Goal: Check status

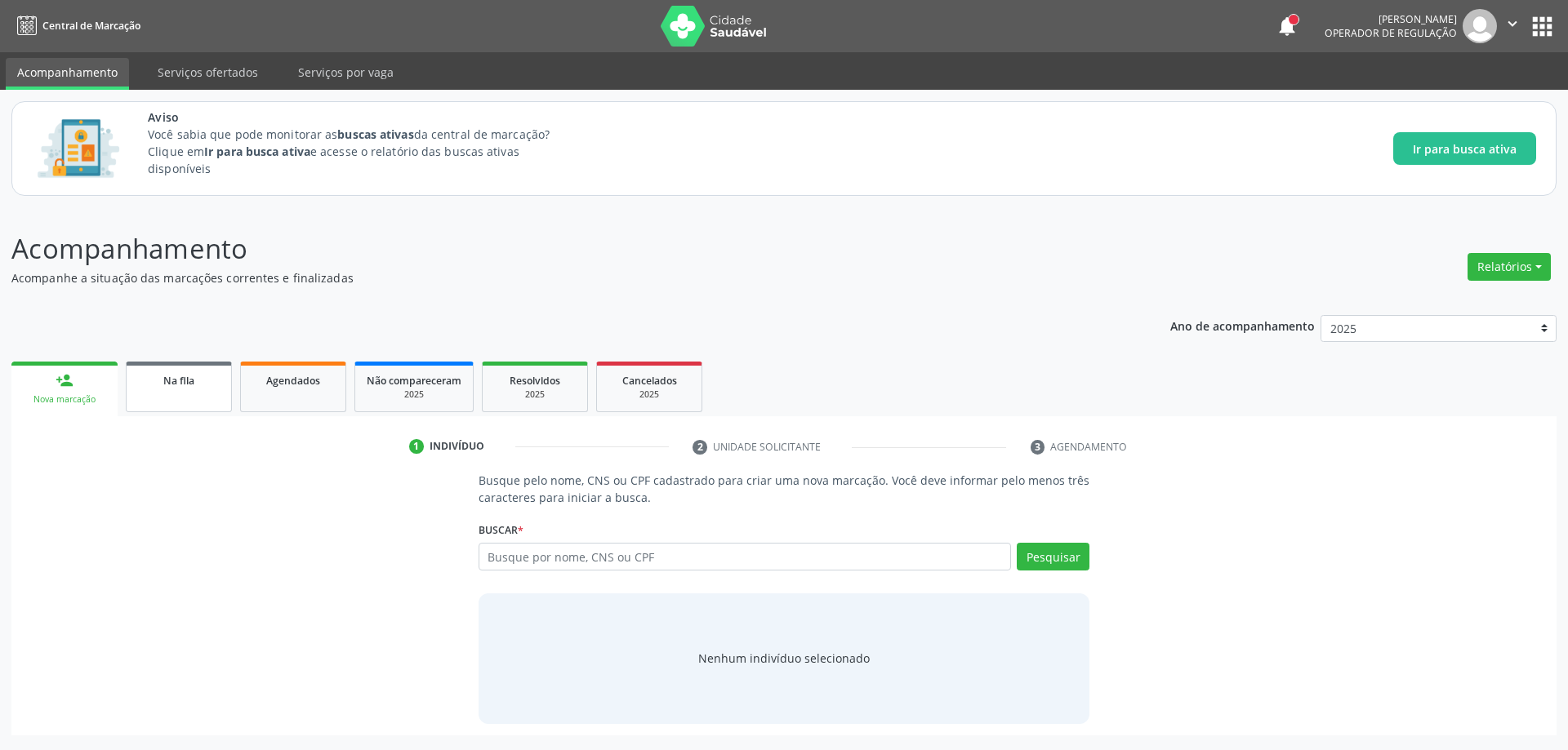
click at [162, 389] on link "Na fila" at bounding box center [178, 387] width 106 height 51
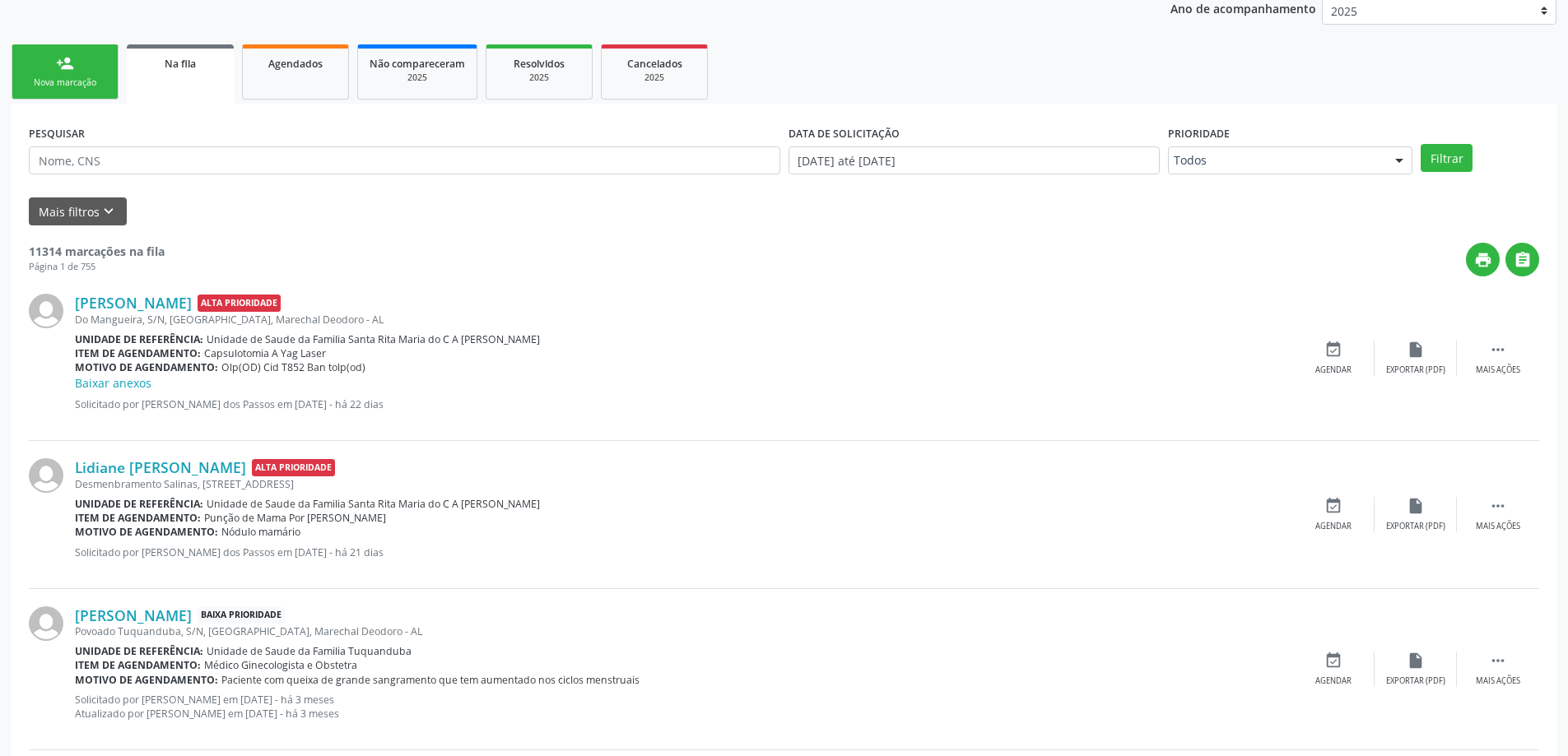
scroll to position [329, 0]
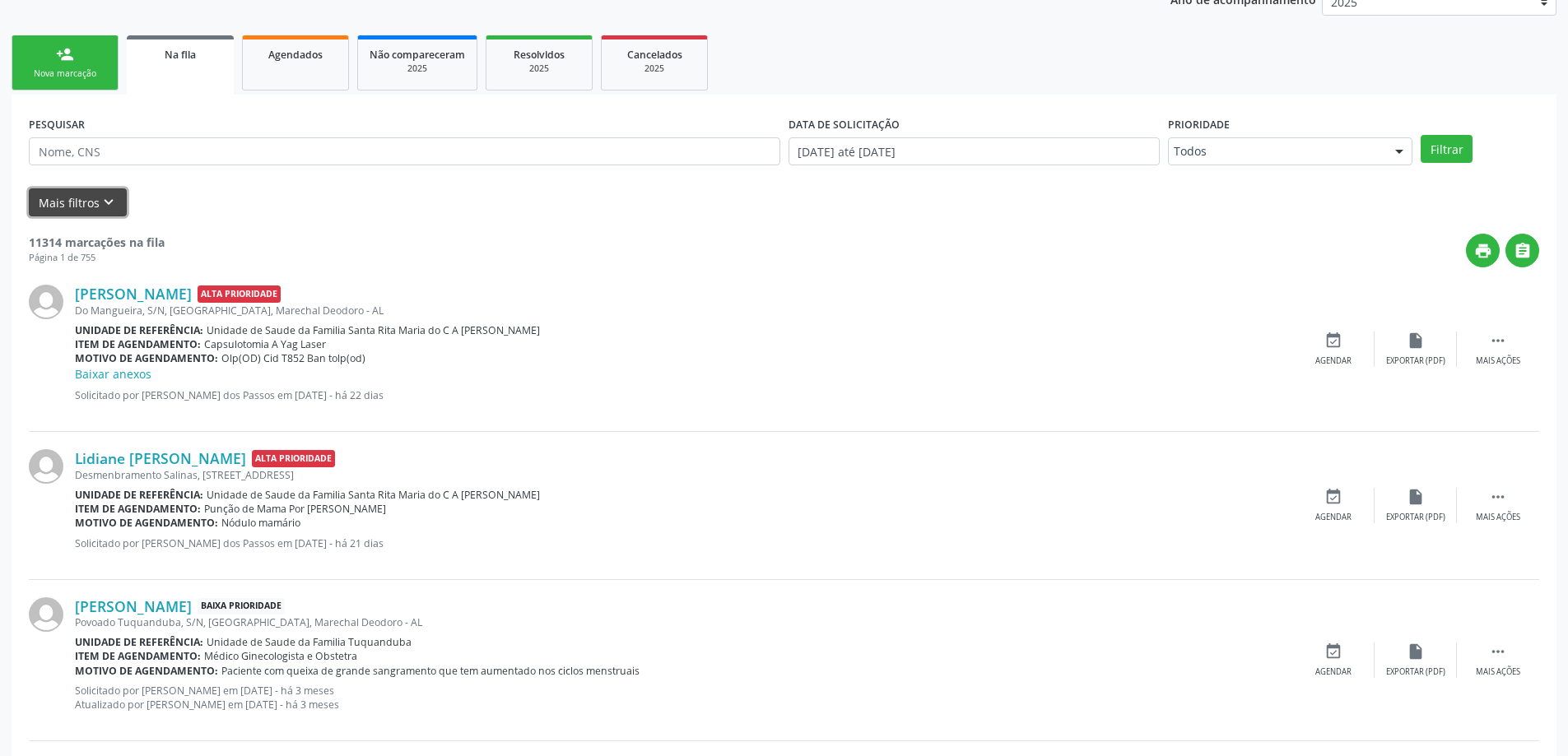
click at [91, 203] on button "Mais filtros keyboard_arrow_down" at bounding box center [78, 202] width 98 height 29
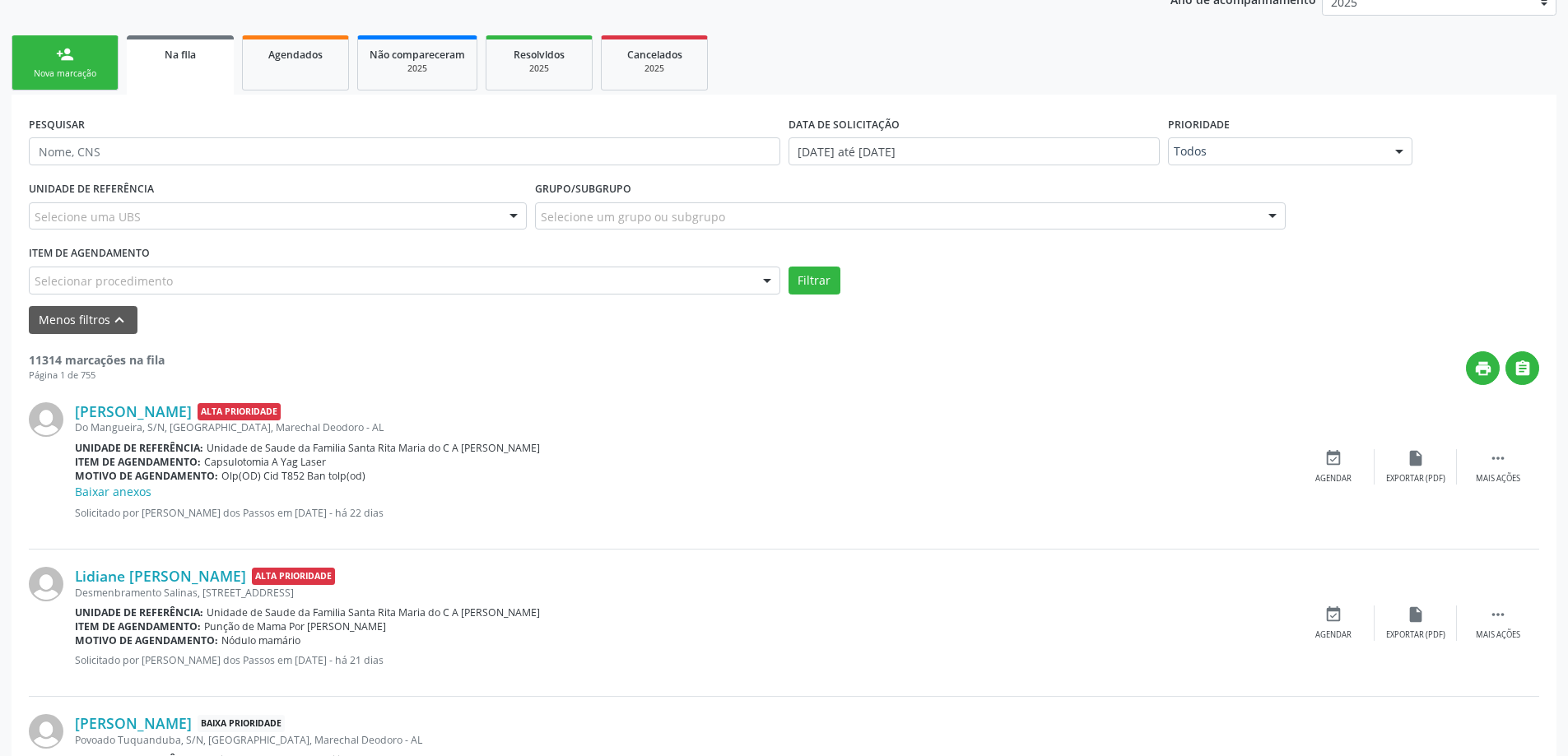
click at [291, 284] on div "Selecionar procedimento" at bounding box center [404, 281] width 752 height 28
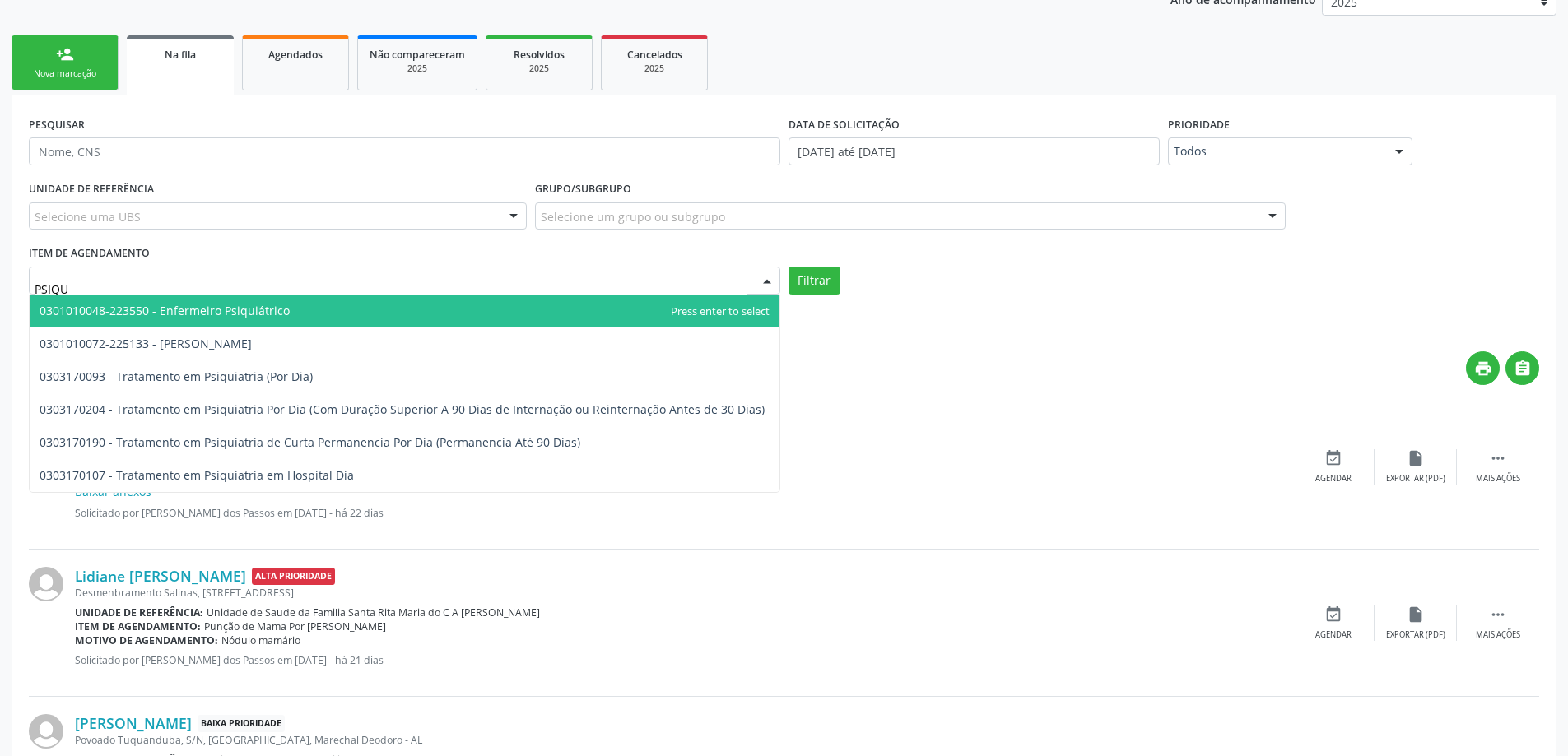
type input "PSIQUI"
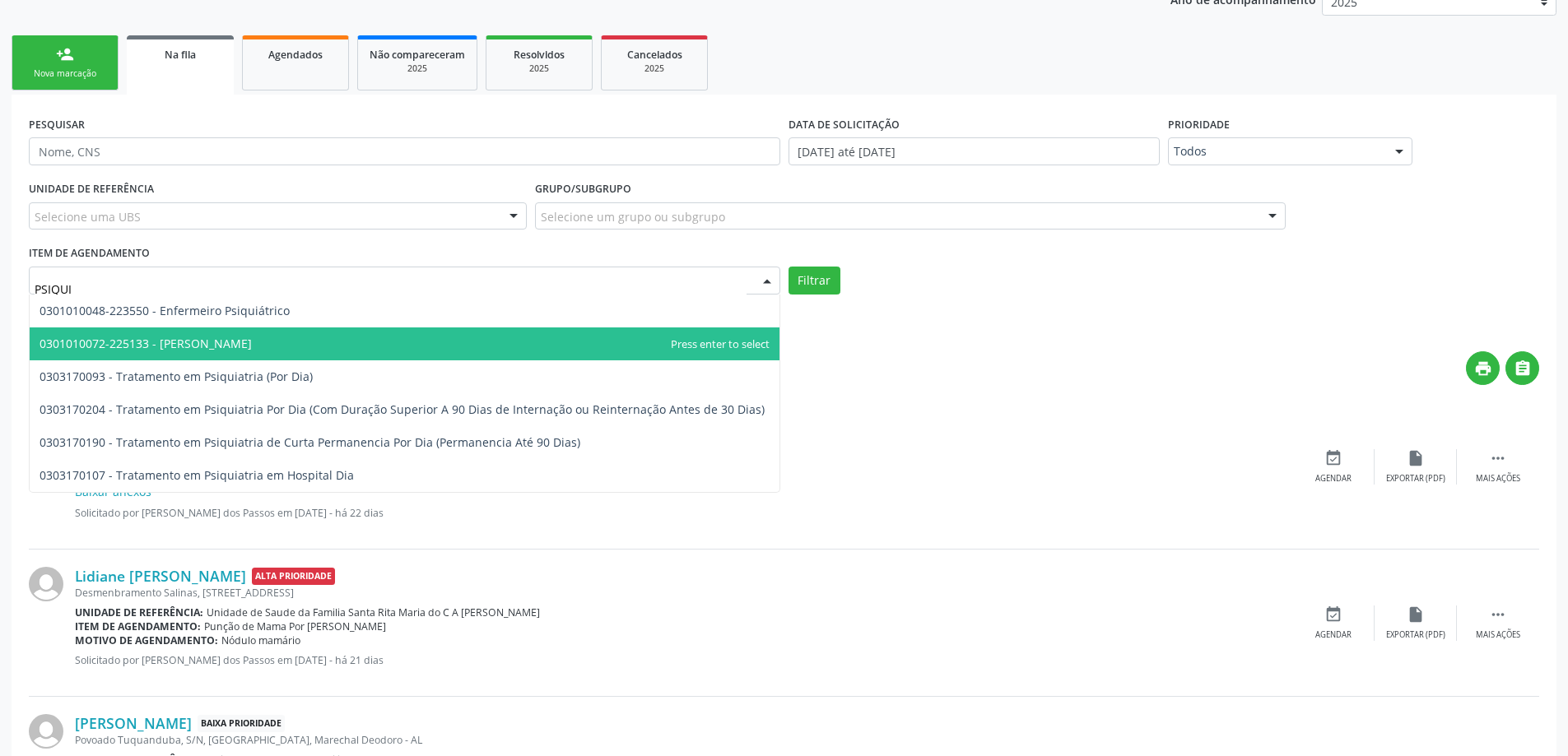
click at [284, 338] on span "0301010072-225133 - [PERSON_NAME]" at bounding box center [404, 345] width 750 height 33
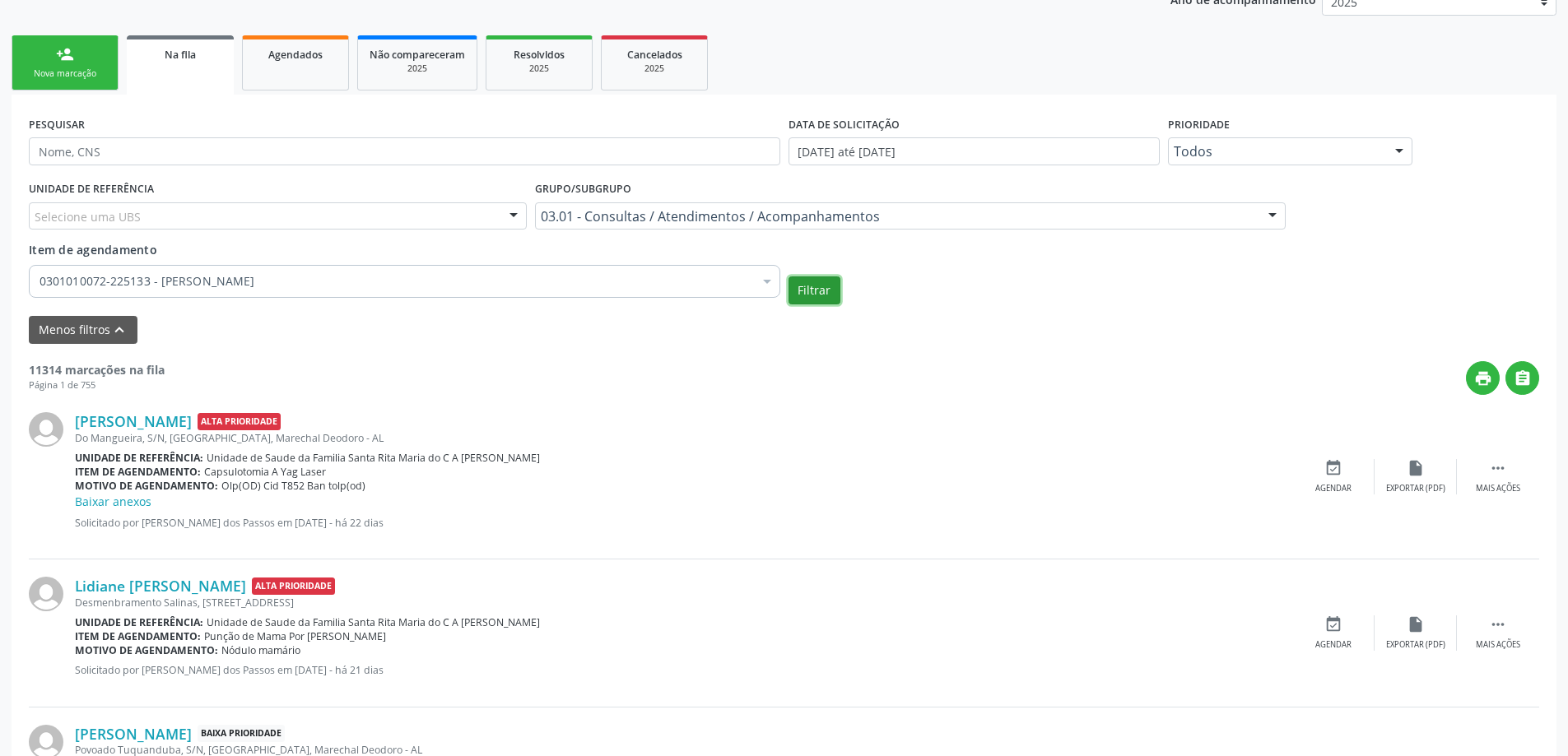
click at [826, 302] on button "Filtrar" at bounding box center [815, 290] width 52 height 28
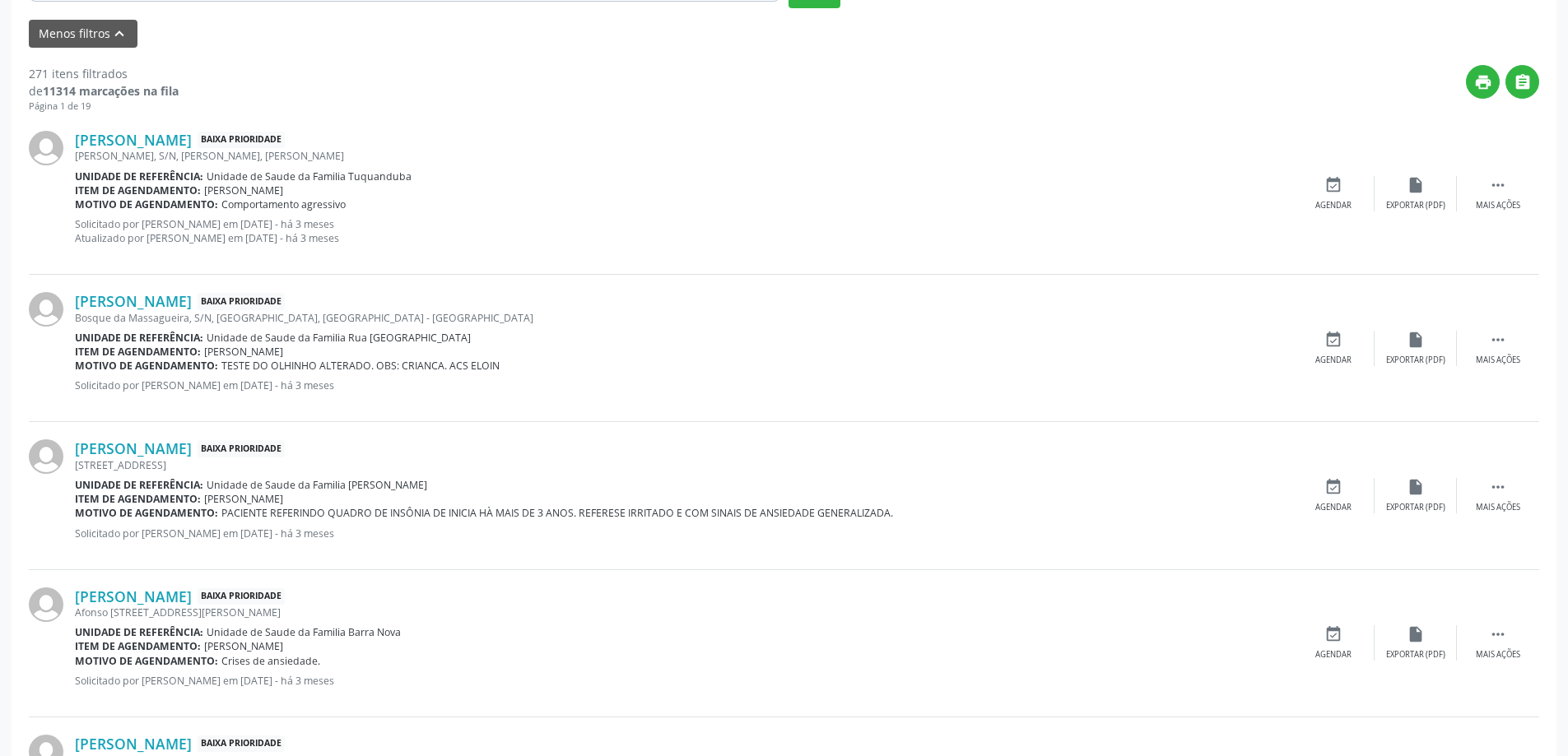
scroll to position [659, 0]
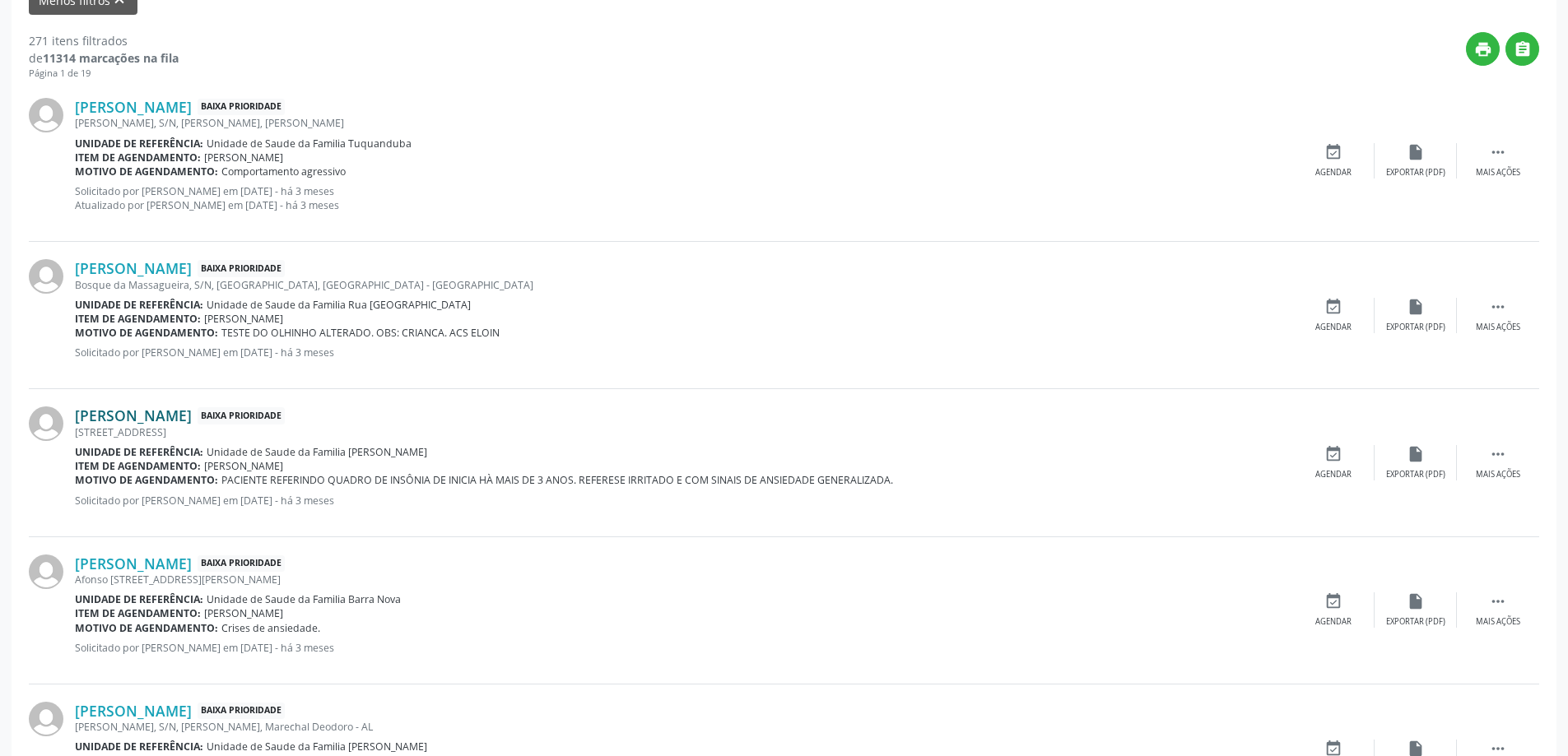
click at [121, 423] on link "[PERSON_NAME]" at bounding box center [133, 416] width 117 height 19
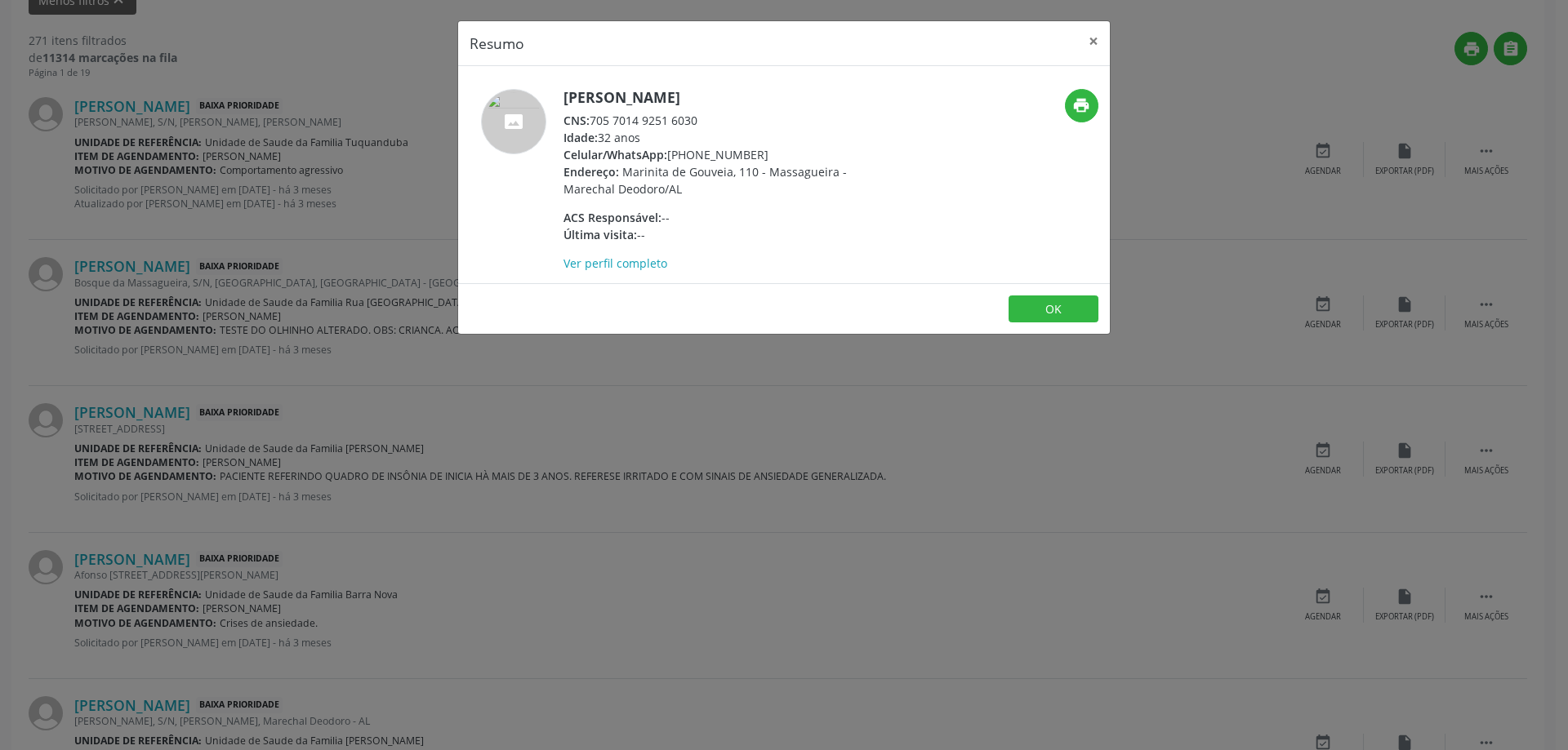
drag, startPoint x: 703, startPoint y: 120, endPoint x: 594, endPoint y: 125, distance: 109.1
click at [594, 125] on div "CNS: 705 7014 9251 6030" at bounding box center [722, 120] width 318 height 17
copy div "705 7014 9251 6030"
click at [1093, 36] on button "×" at bounding box center [1094, 41] width 33 height 40
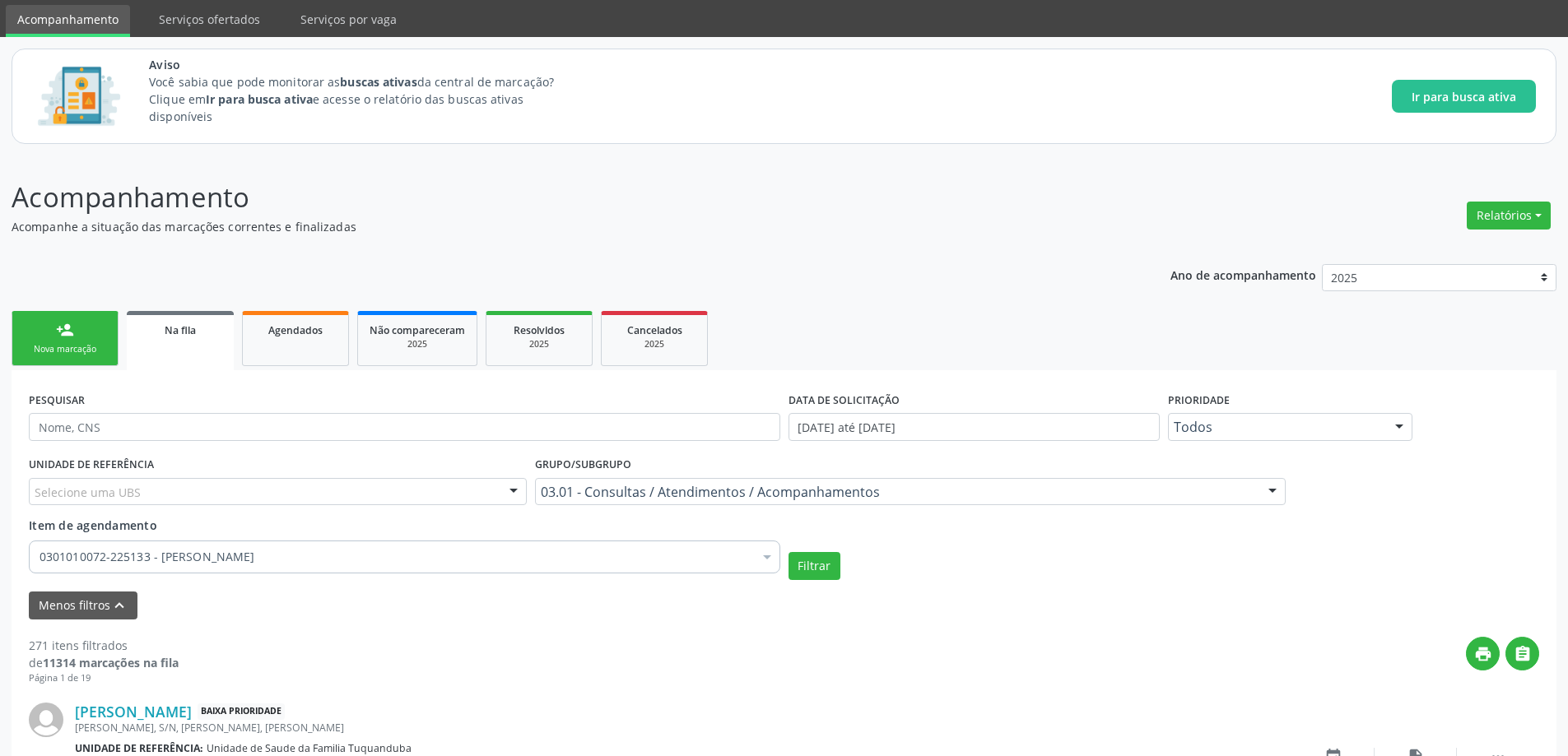
scroll to position [82, 0]
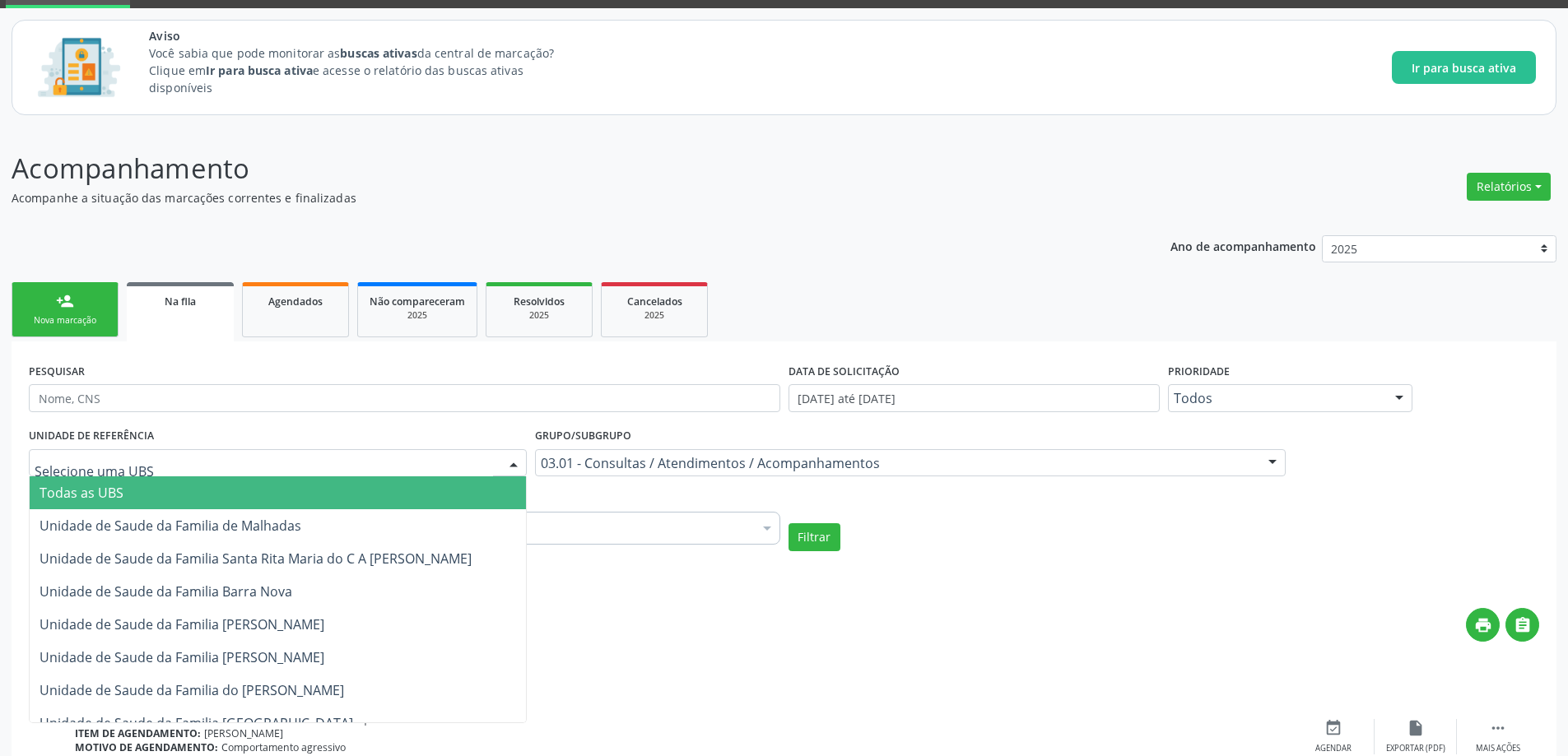
click at [201, 471] on div at bounding box center [277, 463] width 498 height 28
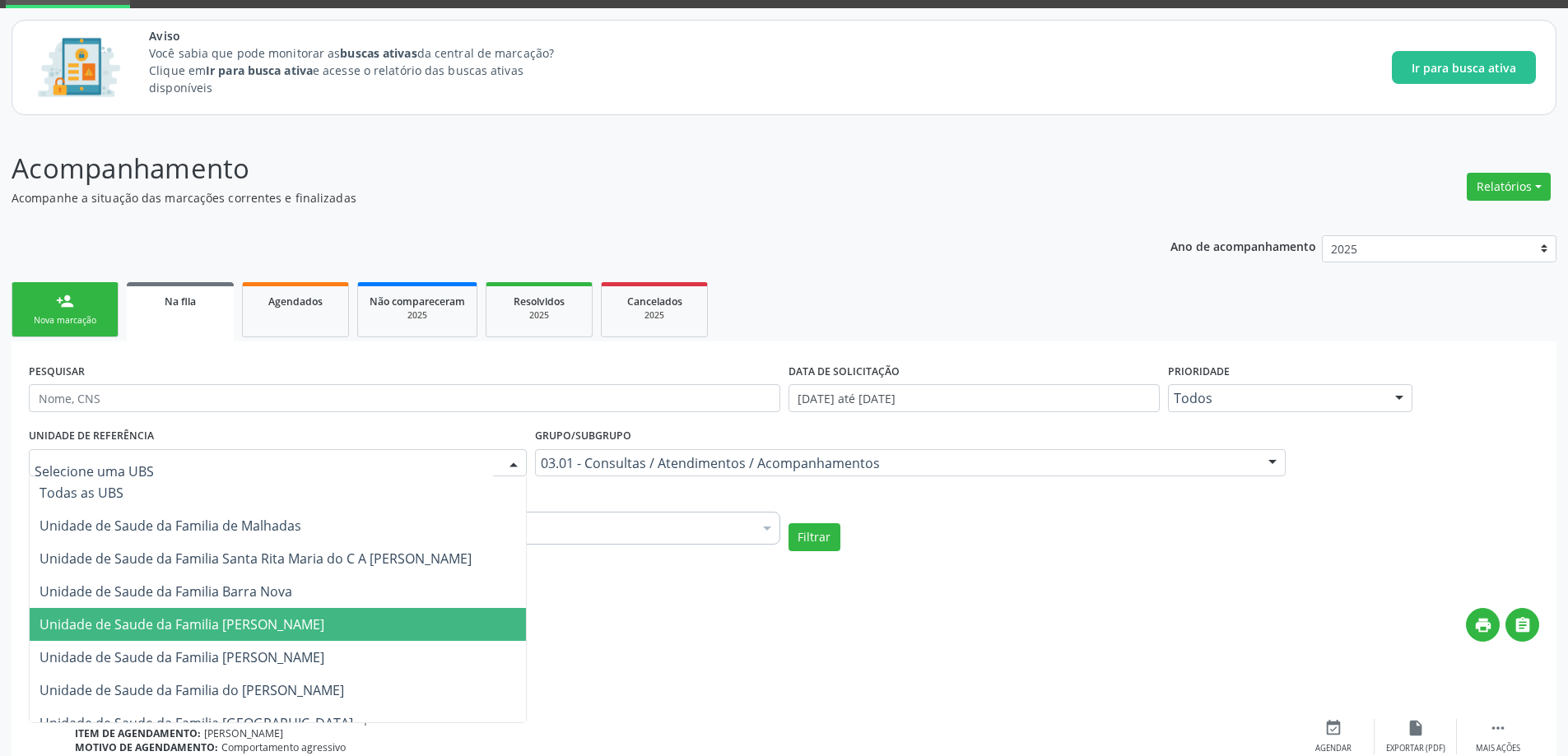
click at [488, 638] on span "Unidade de Saude da Familia [PERSON_NAME]" at bounding box center [278, 624] width 497 height 33
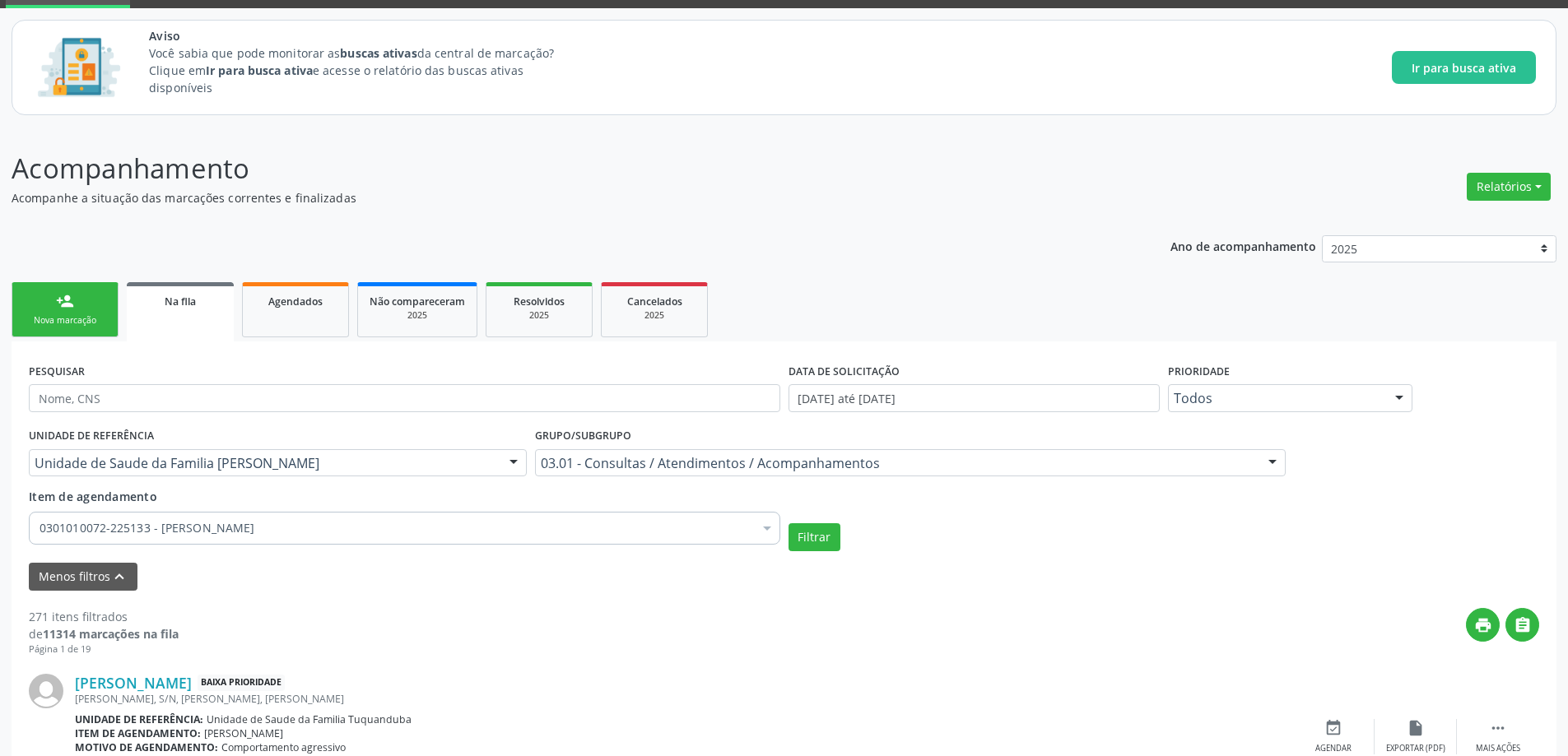
click at [203, 312] on link "Na fila" at bounding box center [180, 312] width 107 height 59
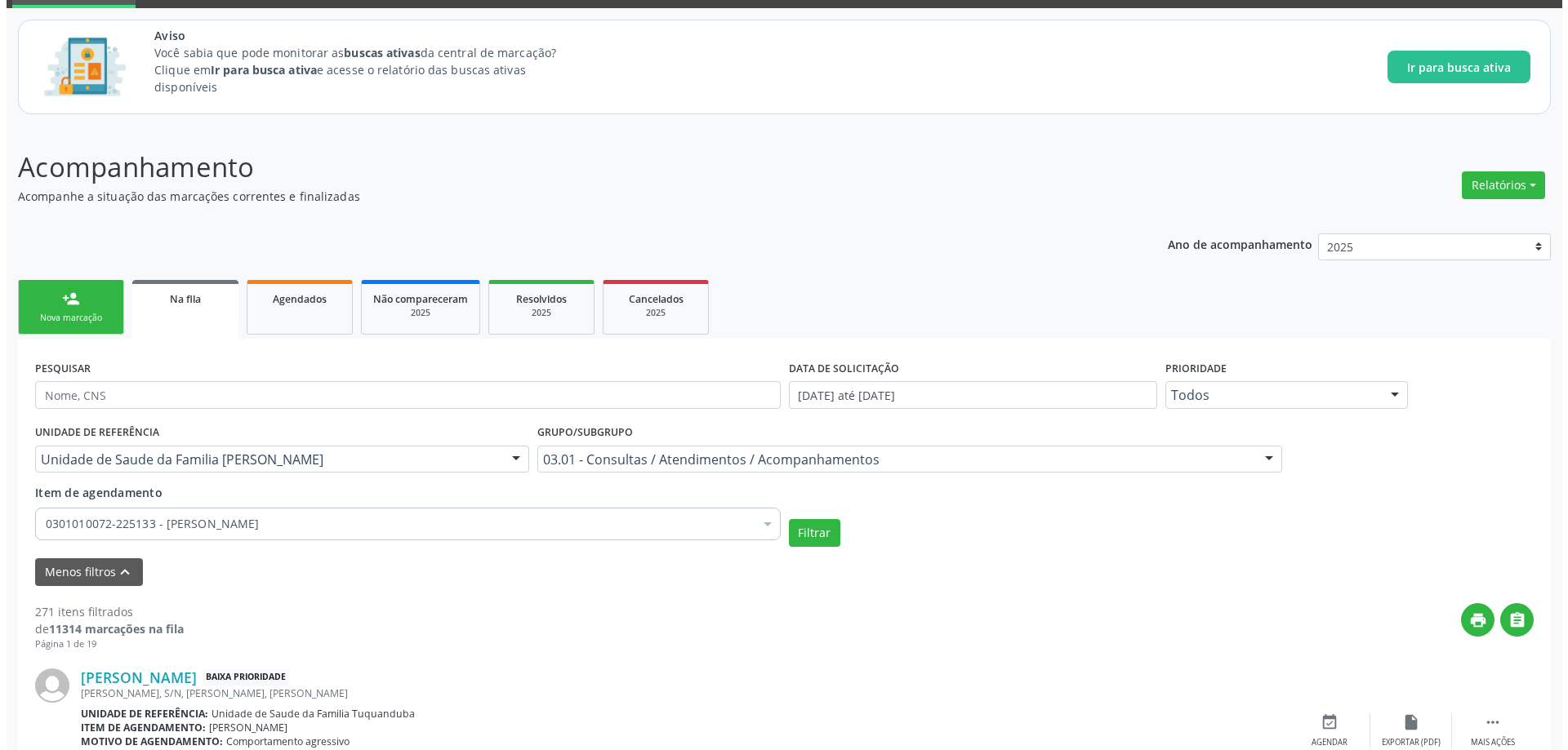
scroll to position [0, 0]
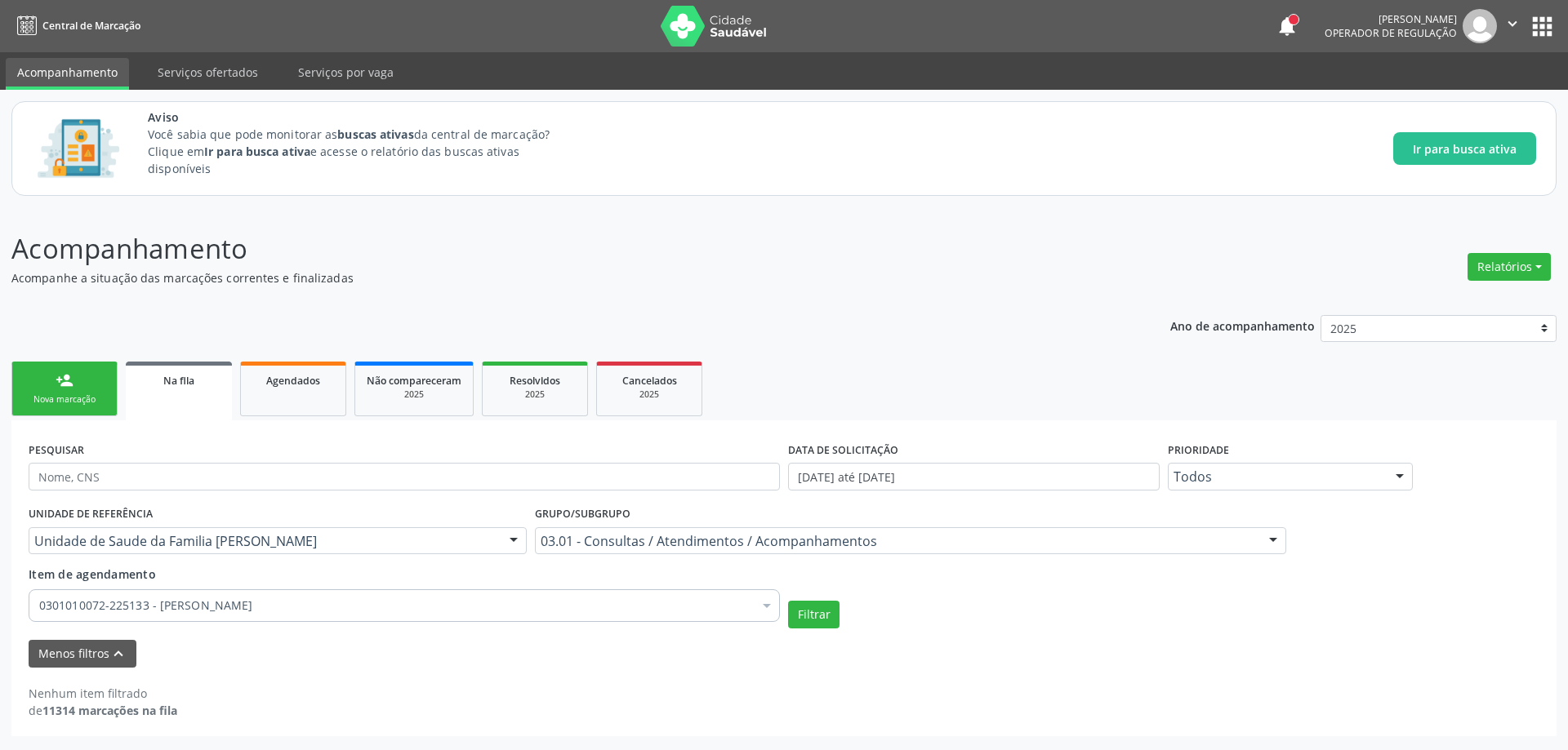
drag, startPoint x: 351, startPoint y: 588, endPoint x: 327, endPoint y: 614, distance: 35.4
click at [351, 589] on div "Item de agendamento 0301010072-225133 - Médico Psiquiatra Desfazer seleção Sele…" at bounding box center [403, 592] width 751 height 51
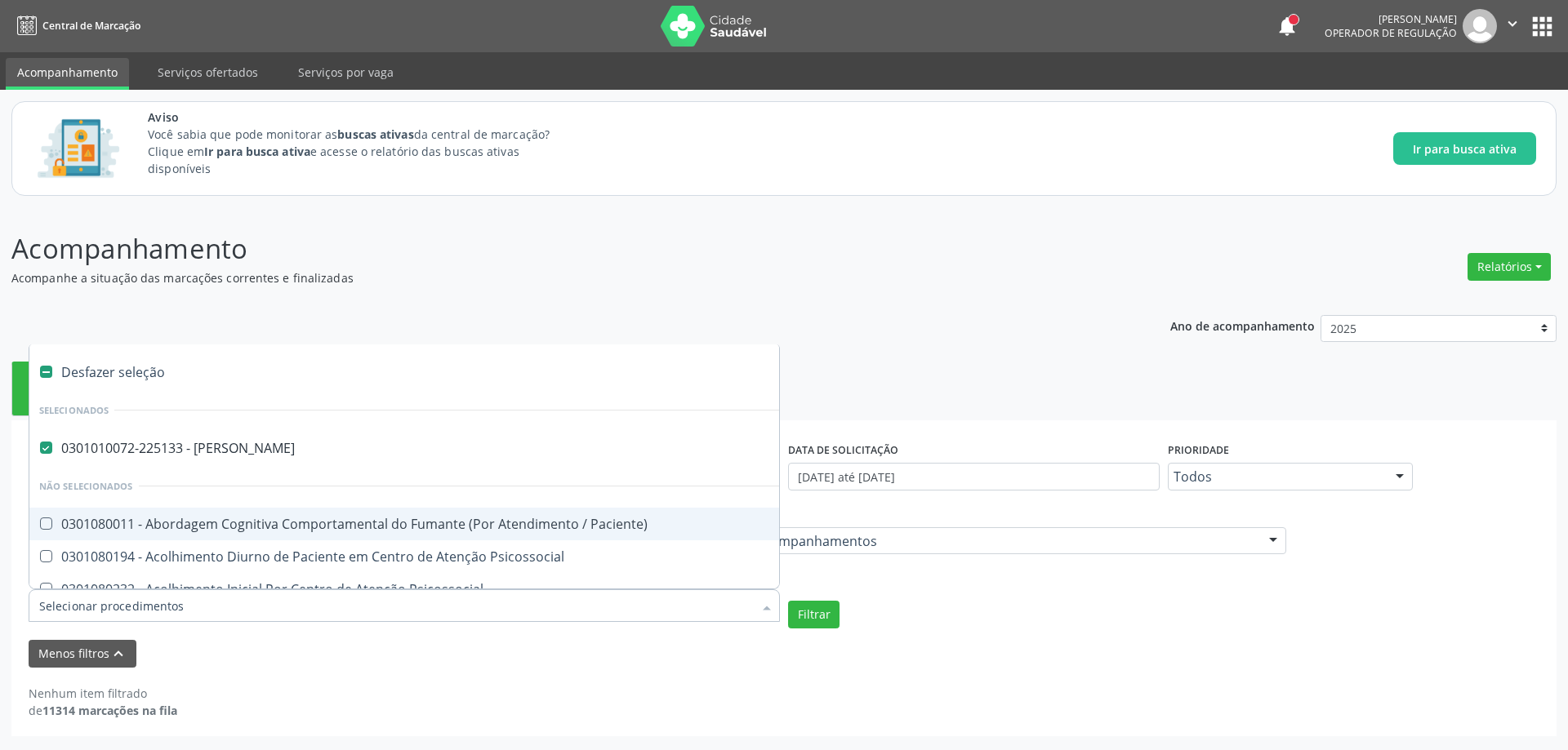
click at [1546, 27] on button "apps" at bounding box center [1541, 26] width 28 height 28
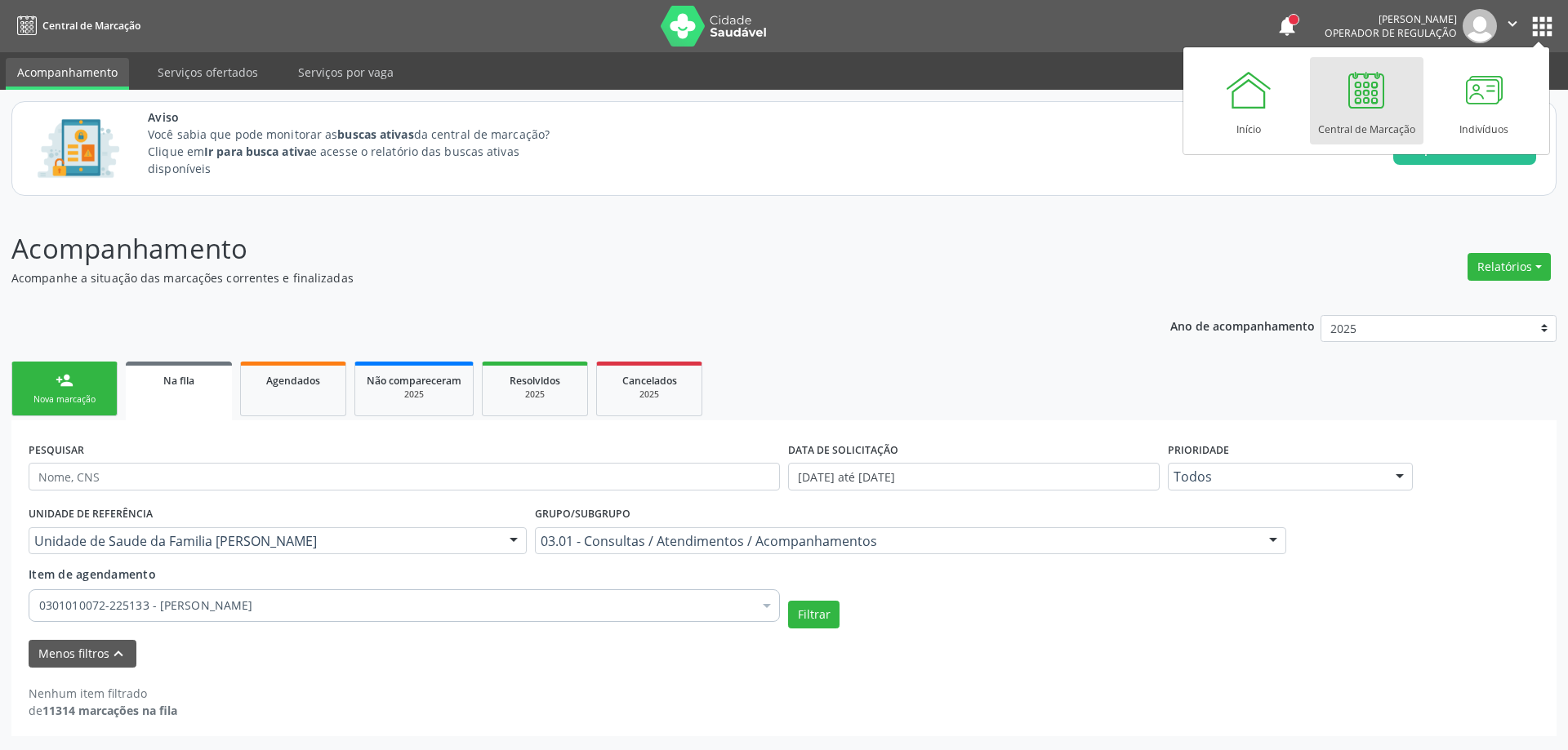
click at [1546, 25] on button "apps" at bounding box center [1541, 26] width 28 height 28
